Goal: Find specific page/section: Find specific page/section

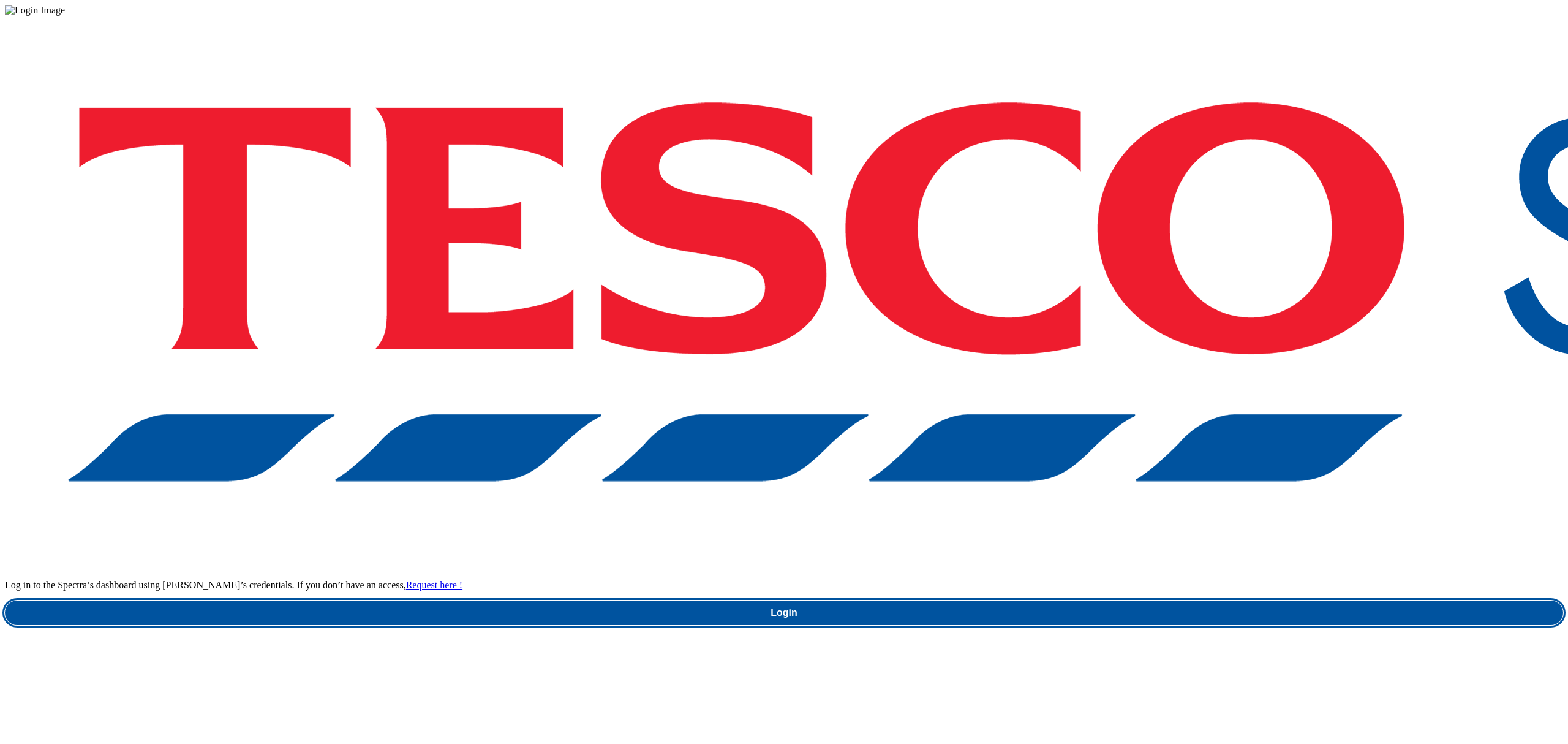
click at [1181, 601] on link "Login" at bounding box center [783, 613] width 1558 height 25
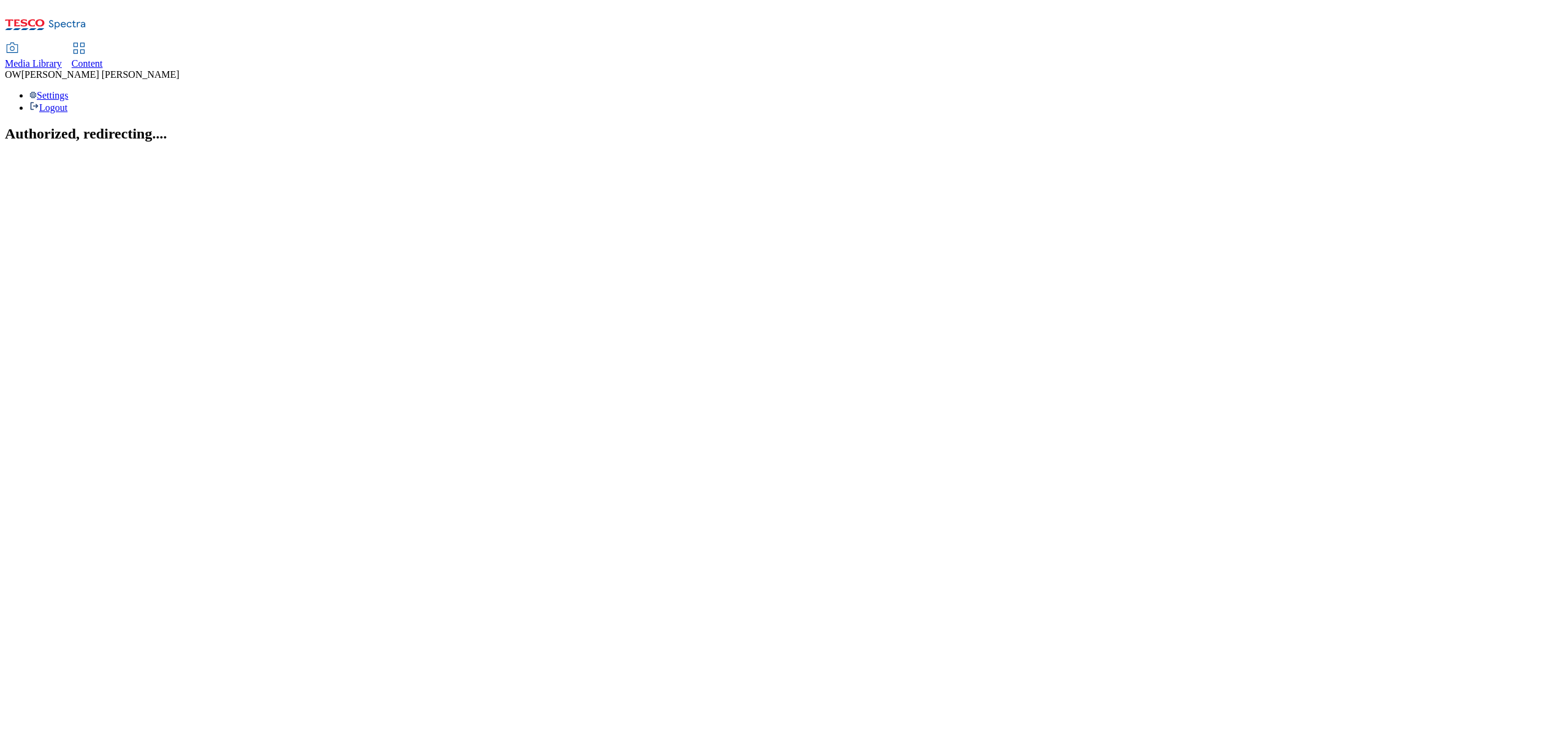
click at [103, 58] on div "Content" at bounding box center [87, 64] width 31 height 11
select select "ghs-uk"
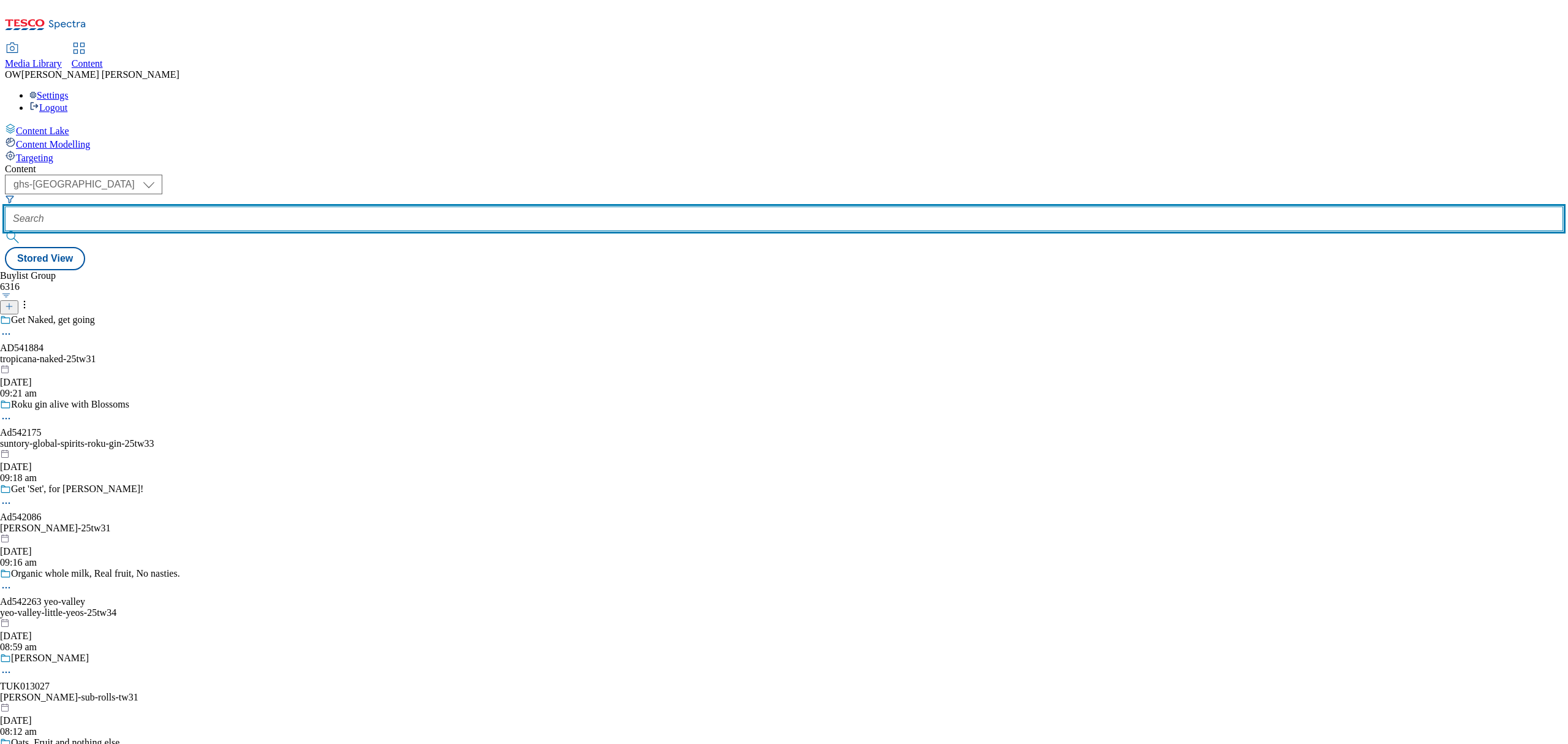
click at [295, 206] on input "text" at bounding box center [783, 218] width 1558 height 25
paste input "bel-the-laughing-cow-25tw31"
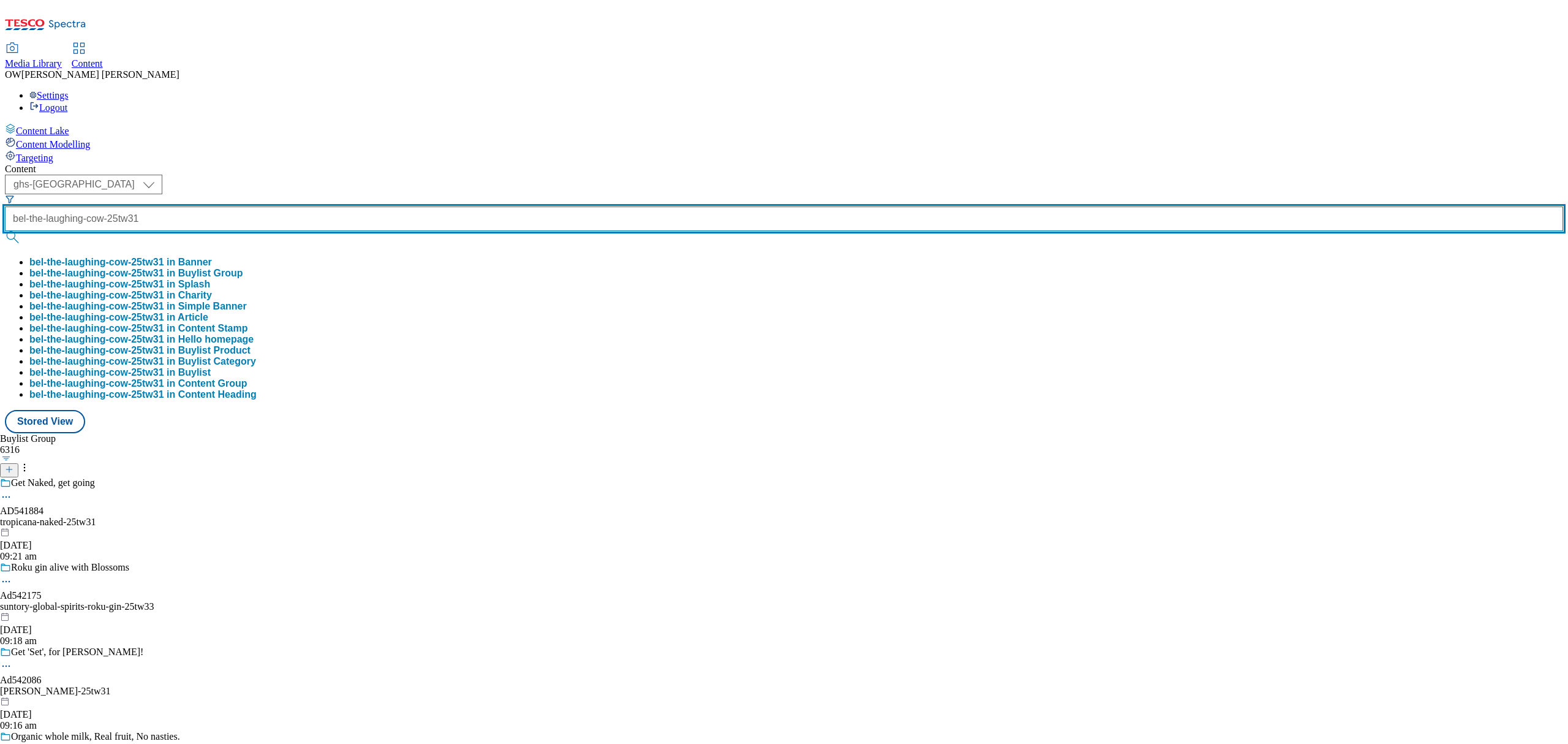
scroll to position [0, 16]
type input "bel-the-laughing-cow-25tw31"
click at [5, 231] on button "submit" at bounding box center [13, 237] width 17 height 12
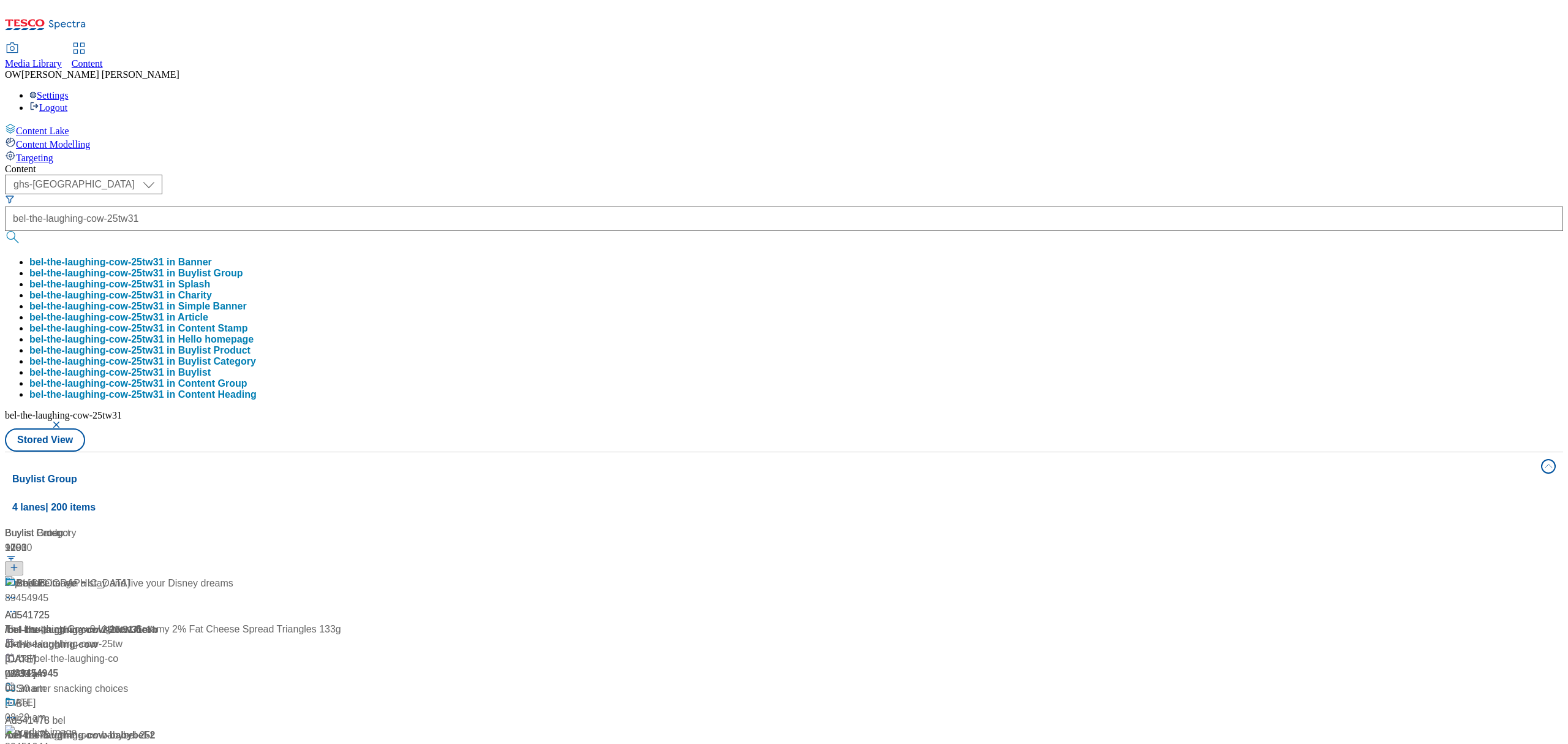
click at [655, 174] on div "( optional ) ghs-roi ghs-uk ghs-uk bel-the-laughing-cow-25tw31 bel-the-laughing…" at bounding box center [783, 313] width 1558 height 277
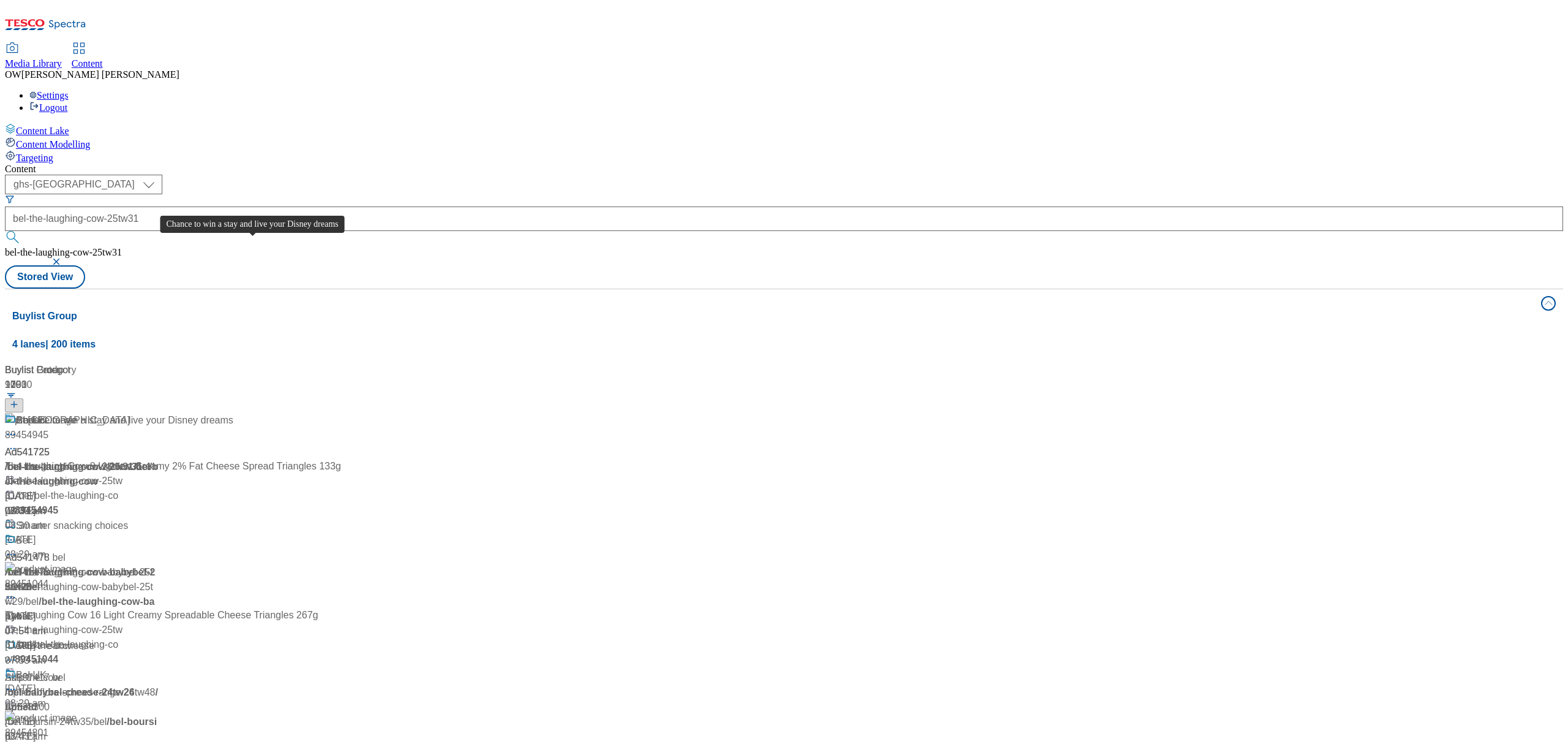
click at [233, 413] on div "Chance to win a stay and live your Disney dreams" at bounding box center [125, 420] width 217 height 15
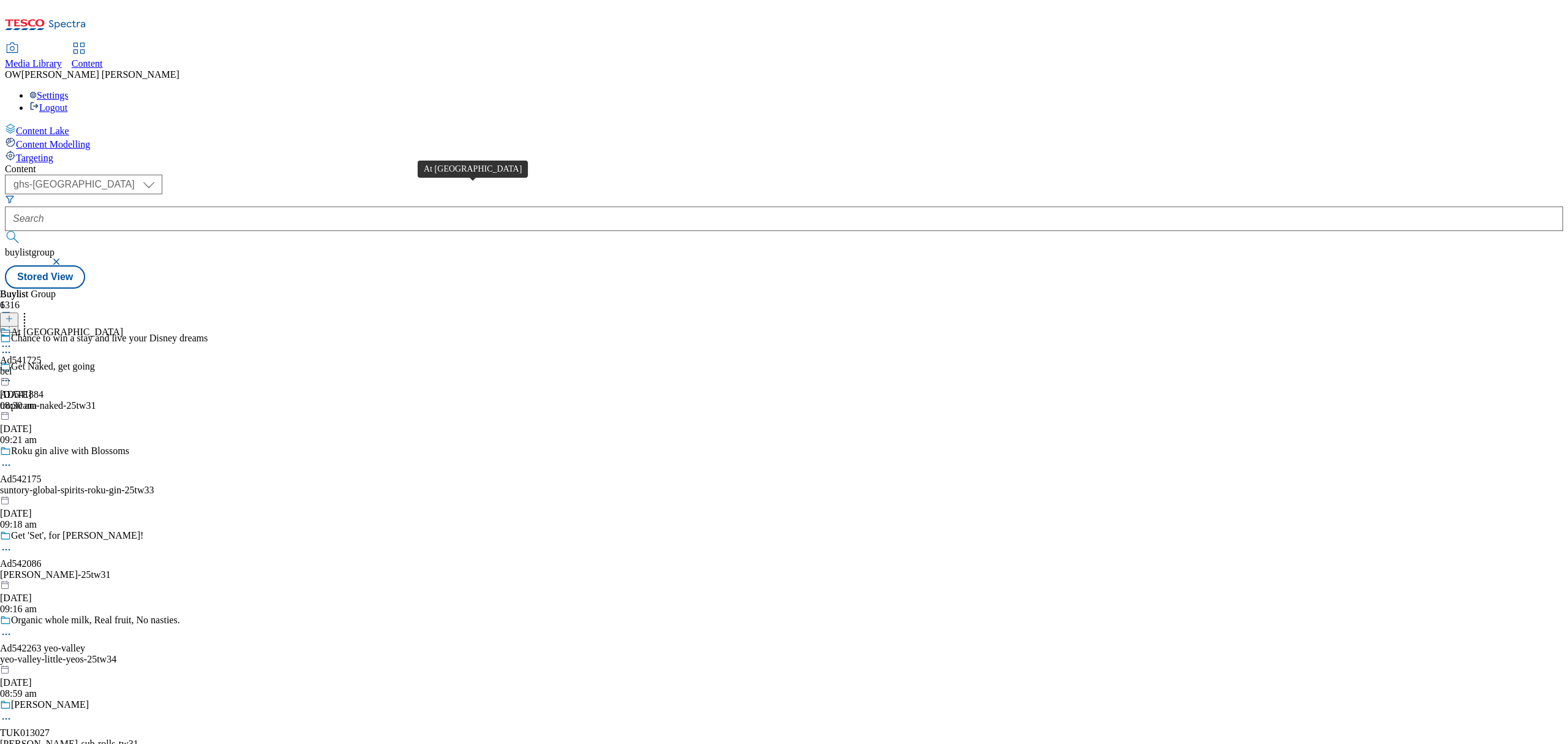
click at [123, 327] on div "At Disneyland Paris" at bounding box center [67, 332] width 112 height 11
